Goal: Information Seeking & Learning: Compare options

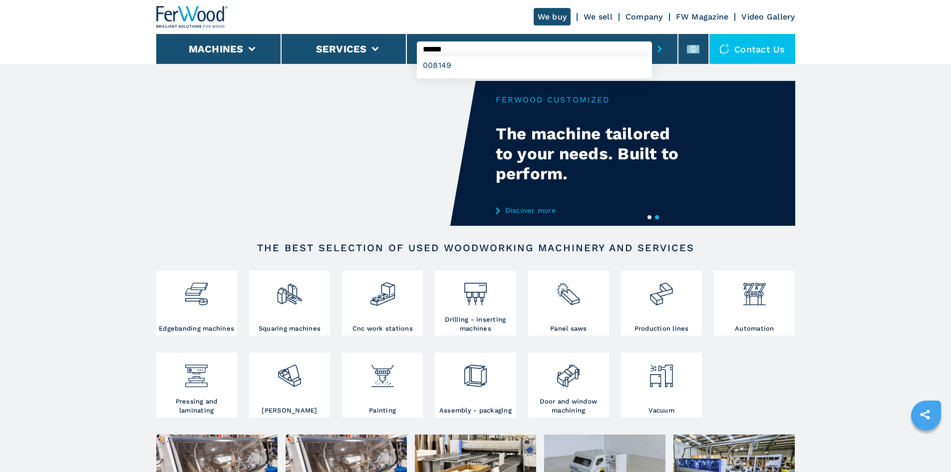
type input "******"
click at [657, 50] on icon "submit-button" at bounding box center [659, 48] width 4 height 7
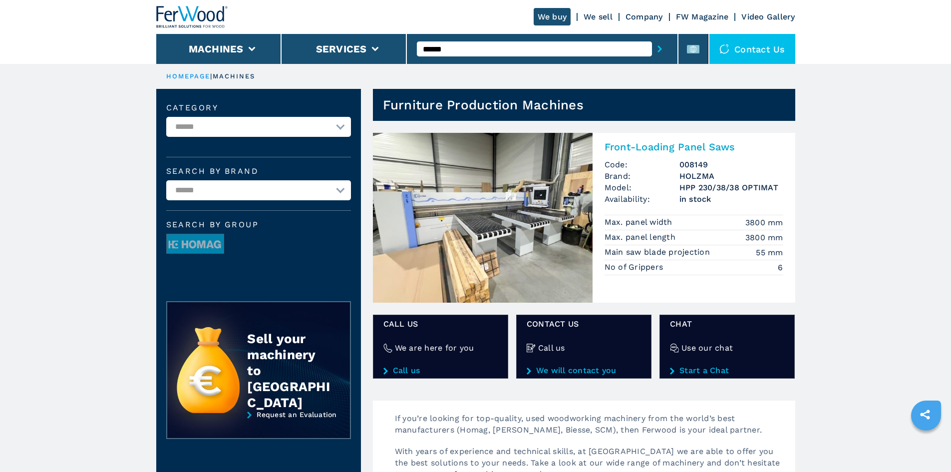
click at [659, 144] on h2 "Front-Loading Panel Saws" at bounding box center [693, 147] width 179 height 12
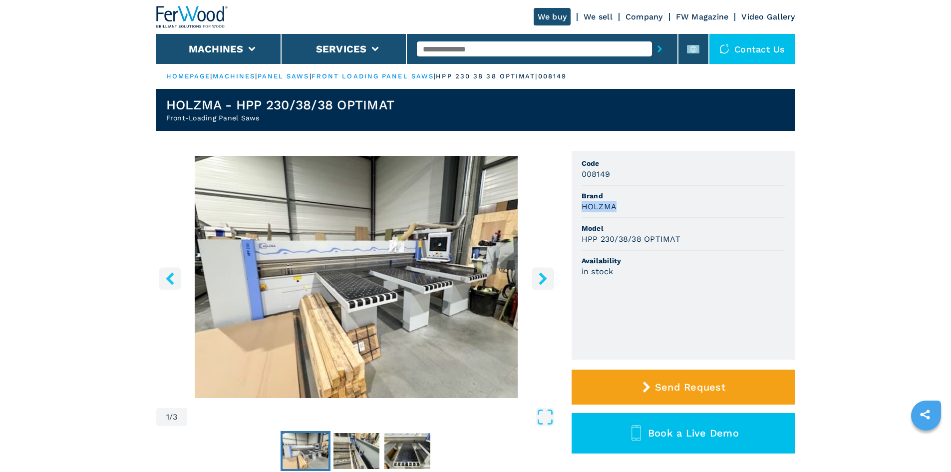
drag, startPoint x: 581, startPoint y: 208, endPoint x: 626, endPoint y: 208, distance: 44.4
click at [625, 208] on div "HOLZMA" at bounding box center [683, 206] width 204 height 11
copy h3 "HOLZMA"
click at [653, 238] on h3 "HPP 230/38/38 OPTIMAT" at bounding box center [630, 238] width 99 height 11
drag, startPoint x: 580, startPoint y: 240, endPoint x: 688, endPoint y: 248, distance: 108.1
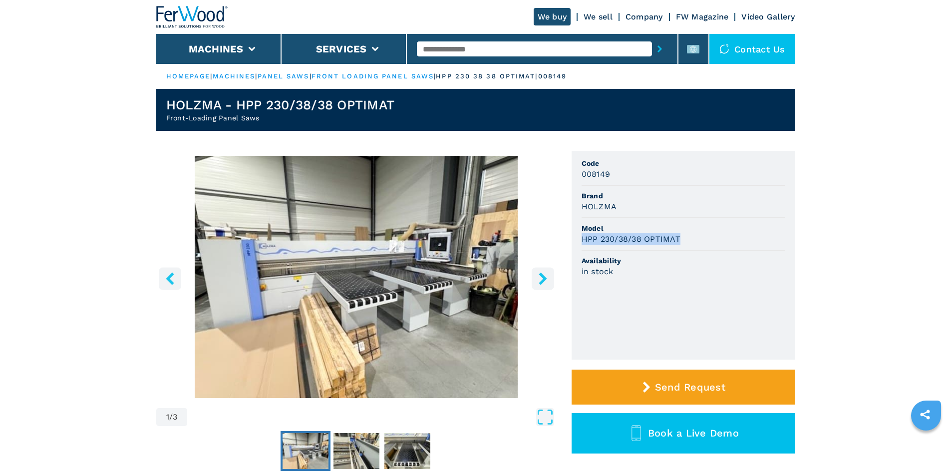
click at [688, 248] on ul "Code 008149 Brand HOLZMA Model HPP 230/38/38 OPTIMAT Availability in stock" at bounding box center [683, 255] width 224 height 209
copy h3 "HPP 230/38/38 OPTIMAT"
click at [663, 263] on span "Availability" at bounding box center [683, 260] width 204 height 10
drag, startPoint x: 586, startPoint y: 175, endPoint x: 651, endPoint y: 183, distance: 65.3
click at [651, 183] on li "Code 008149" at bounding box center [683, 169] width 204 height 32
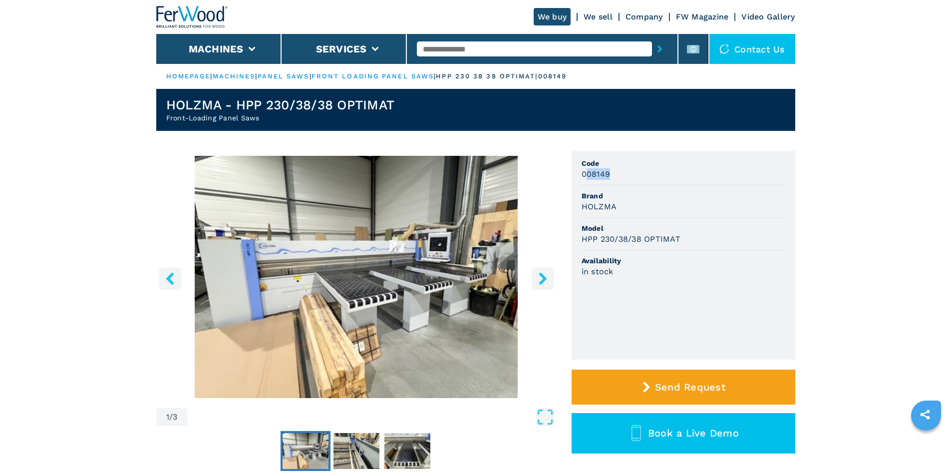
click at [618, 174] on div "008149" at bounding box center [683, 173] width 204 height 11
click at [579, 175] on ul "Code 008149 Brand HOLZMA Model HPP 230/38/38 OPTIMAT Availability in stock" at bounding box center [683, 255] width 224 height 209
drag, startPoint x: 579, startPoint y: 175, endPoint x: 611, endPoint y: 178, distance: 32.0
click at [611, 178] on ul "Code 008149 Brand HOLZMA Model HPP 230/38/38 OPTIMAT Availability in stock" at bounding box center [683, 255] width 224 height 209
drag, startPoint x: 716, startPoint y: 210, endPoint x: 697, endPoint y: 212, distance: 19.0
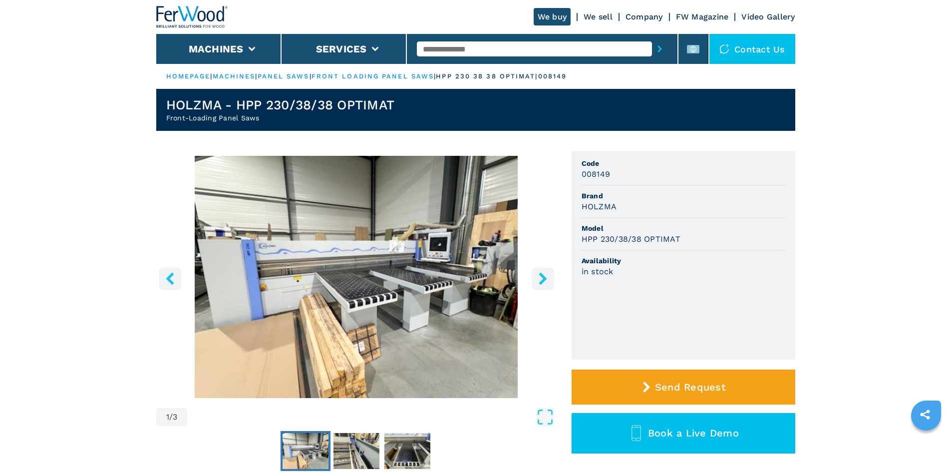
click at [710, 212] on div "HOLZMA" at bounding box center [683, 206] width 204 height 11
drag, startPoint x: 583, startPoint y: 174, endPoint x: 639, endPoint y: 181, distance: 56.3
click at [639, 181] on li "Code 008149" at bounding box center [683, 169] width 204 height 32
copy h3 "008149"
click at [637, 192] on span "Brand" at bounding box center [683, 196] width 204 height 10
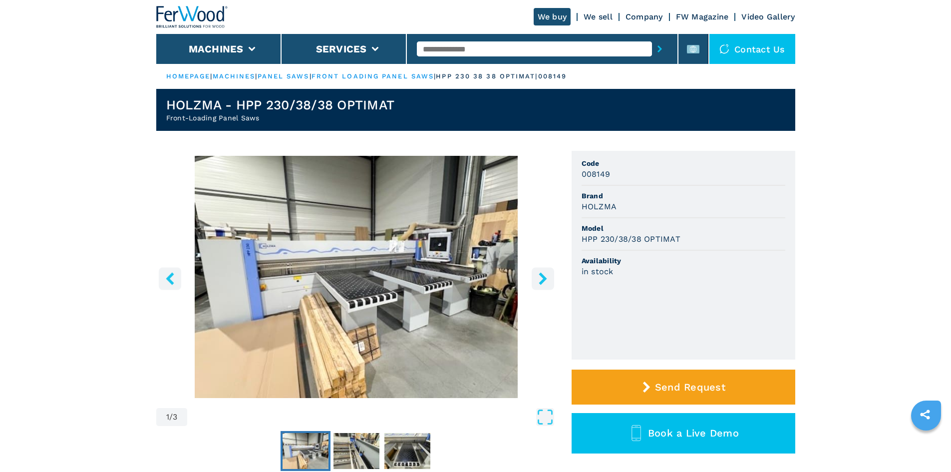
click at [462, 52] on input "text" at bounding box center [534, 48] width 235 height 15
paste input "******"
type input "******"
click at [657, 47] on icon "submit-button" at bounding box center [659, 48] width 4 height 7
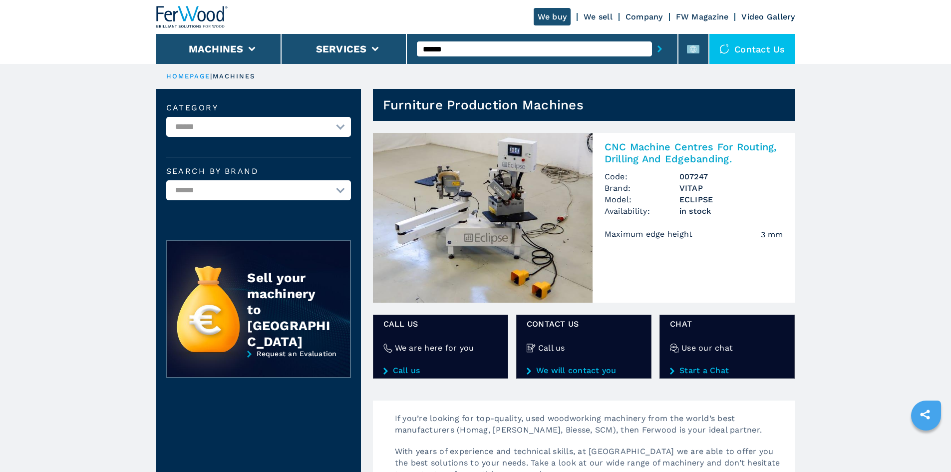
click at [678, 147] on h2 "CNC Machine Centres For Routing, Drilling And Edgebanding." at bounding box center [693, 153] width 179 height 24
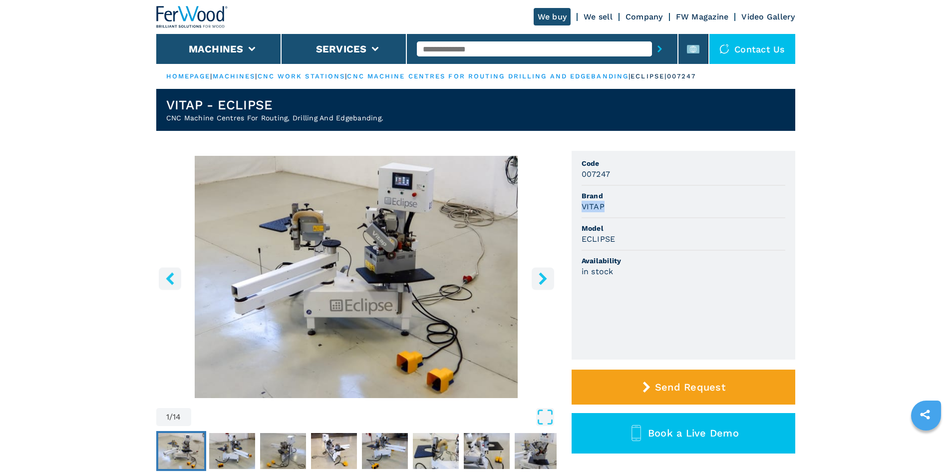
drag, startPoint x: 603, startPoint y: 206, endPoint x: 613, endPoint y: 206, distance: 9.5
click at [613, 206] on div "VITAP" at bounding box center [683, 206] width 204 height 11
copy h3 "VITAP"
click at [604, 240] on h3 "ECLIPSE" at bounding box center [598, 238] width 34 height 11
drag, startPoint x: 584, startPoint y: 240, endPoint x: 628, endPoint y: 246, distance: 45.0
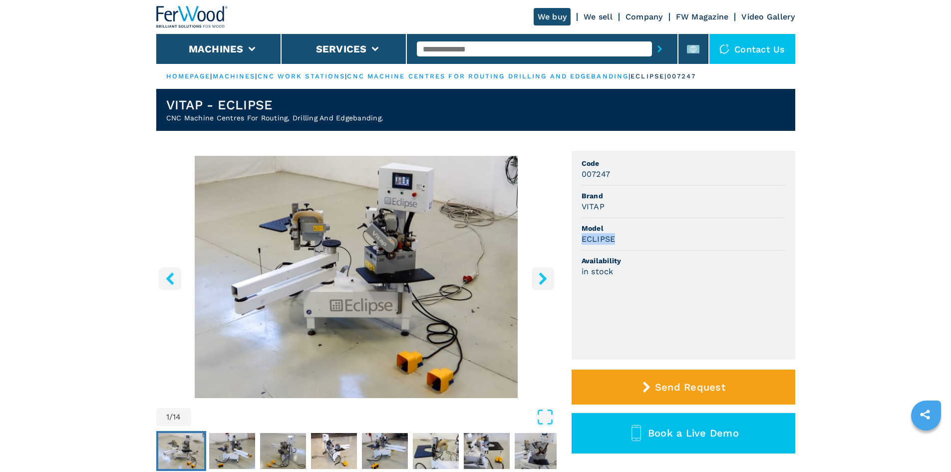
click at [628, 246] on li "Model ECLIPSE" at bounding box center [683, 234] width 204 height 32
copy h3 "ECLIPSE"
click at [628, 243] on div "ECLIPSE" at bounding box center [683, 238] width 204 height 11
drag, startPoint x: 582, startPoint y: 174, endPoint x: 615, endPoint y: 182, distance: 33.3
click at [615, 182] on li "Code 007247" at bounding box center [683, 169] width 204 height 32
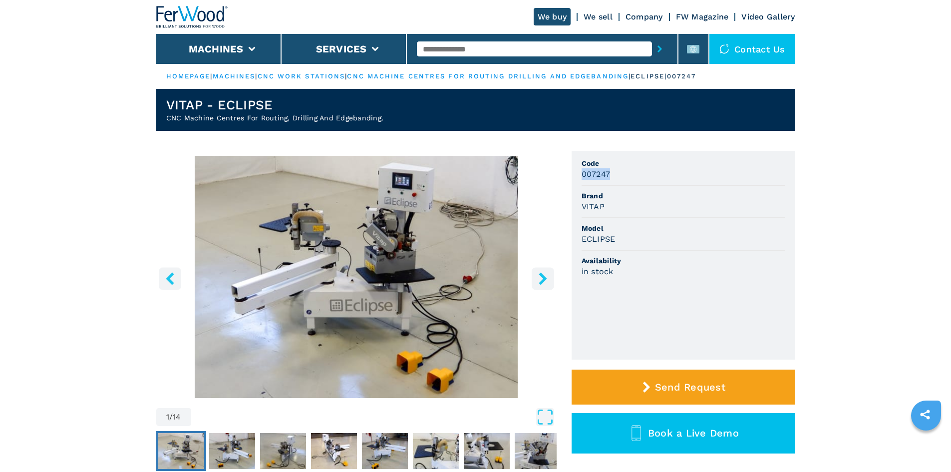
copy h3 "007247"
click at [620, 166] on span "Code" at bounding box center [683, 163] width 204 height 10
click at [454, 49] on input "text" at bounding box center [534, 48] width 235 height 15
paste input "******"
type input "******"
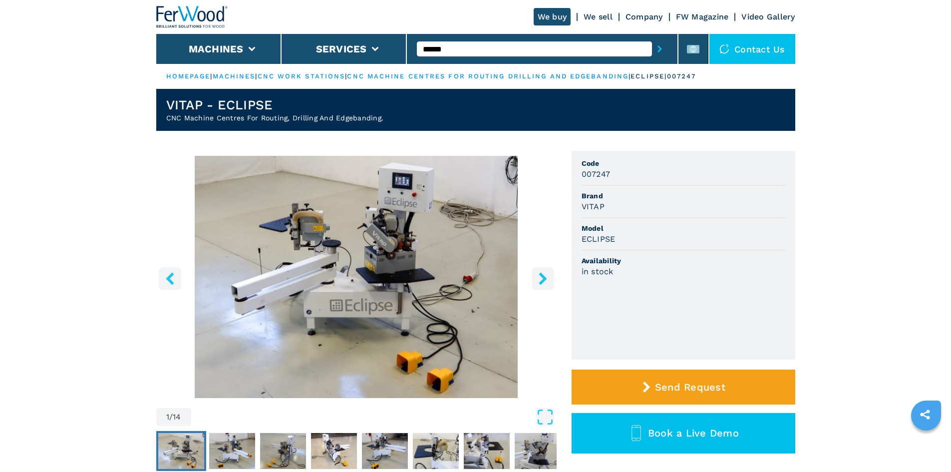
click at [652, 37] on button "submit-button" at bounding box center [659, 48] width 15 height 23
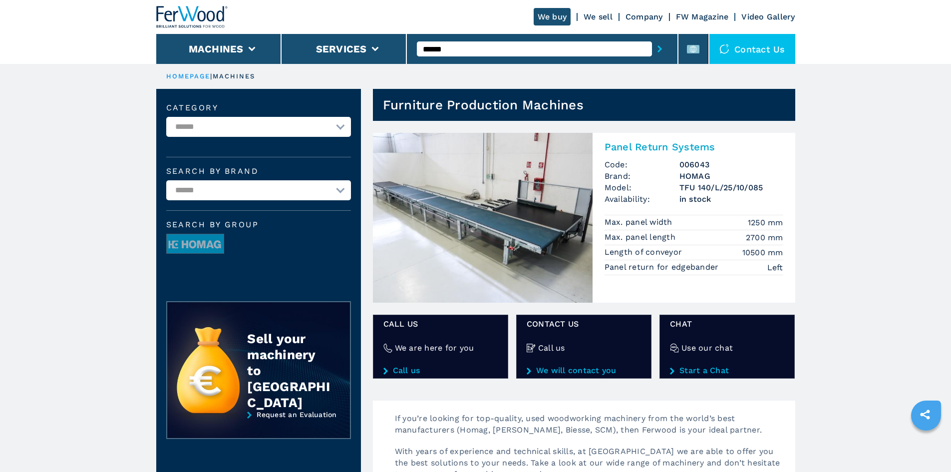
click at [646, 149] on h2 "Panel Return Systems" at bounding box center [693, 147] width 179 height 12
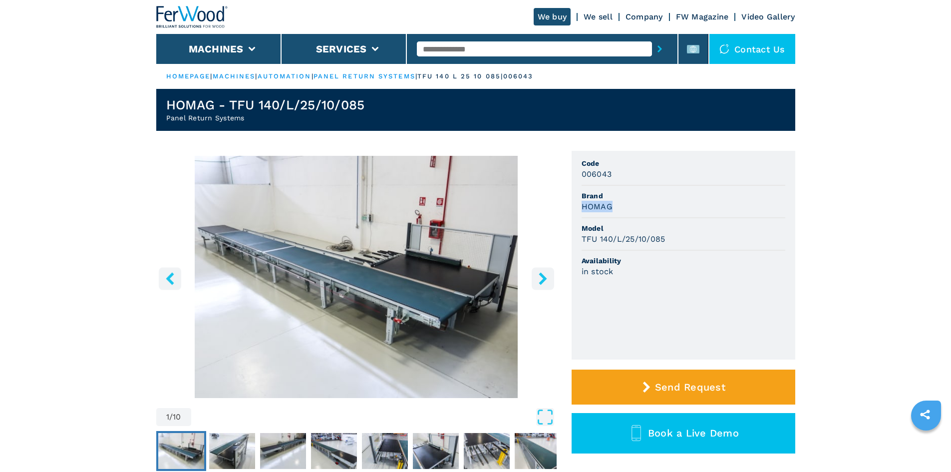
drag, startPoint x: 582, startPoint y: 207, endPoint x: 623, endPoint y: 214, distance: 41.4
click at [623, 214] on li "Brand HOMAG" at bounding box center [683, 202] width 204 height 32
copy h3 "HOMAG"
click at [693, 266] on div "in stock" at bounding box center [683, 270] width 204 height 11
drag, startPoint x: 581, startPoint y: 240, endPoint x: 667, endPoint y: 240, distance: 86.3
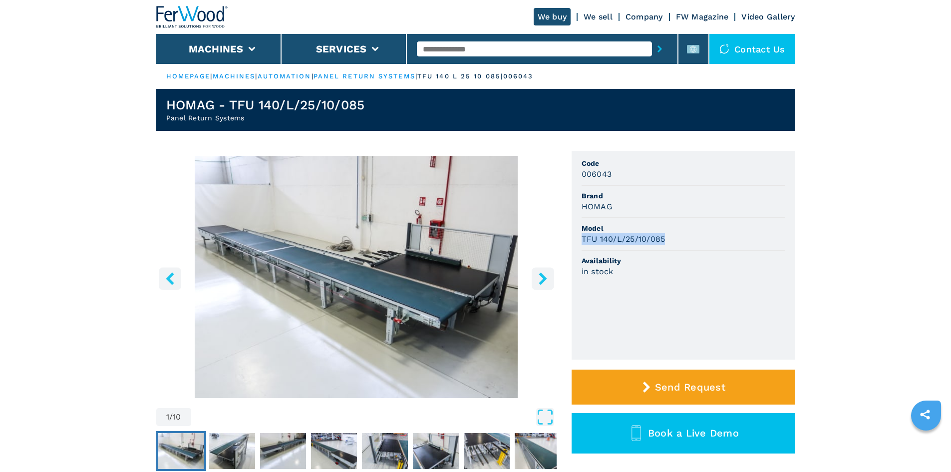
click at [667, 240] on div "TFU 140/L/25/10/085" at bounding box center [683, 238] width 204 height 11
copy h3 "TFU 140/L/25/10/085"
click at [655, 227] on span "Model" at bounding box center [683, 228] width 204 height 10
drag, startPoint x: 581, startPoint y: 175, endPoint x: 633, endPoint y: 180, distance: 51.6
click at [633, 180] on li "Code 006043" at bounding box center [683, 169] width 204 height 32
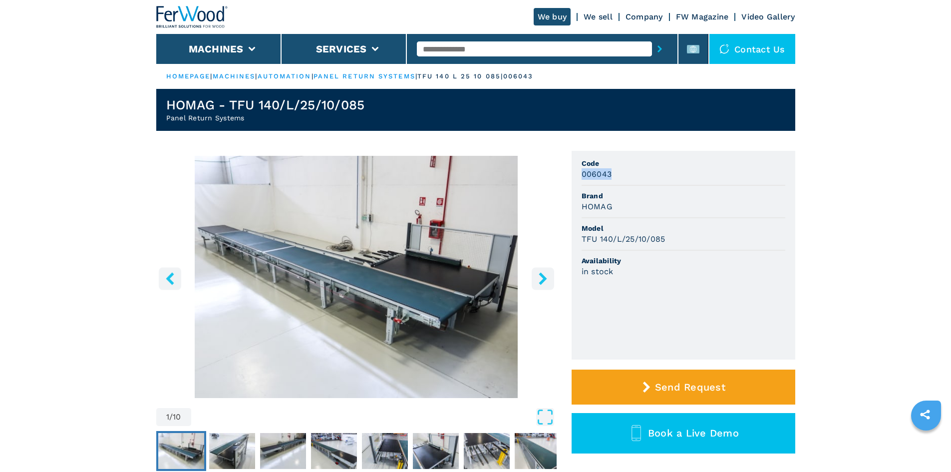
copy h3 "006043"
click at [689, 212] on li "Brand HOMAG" at bounding box center [683, 202] width 204 height 32
